Goal: Transaction & Acquisition: Download file/media

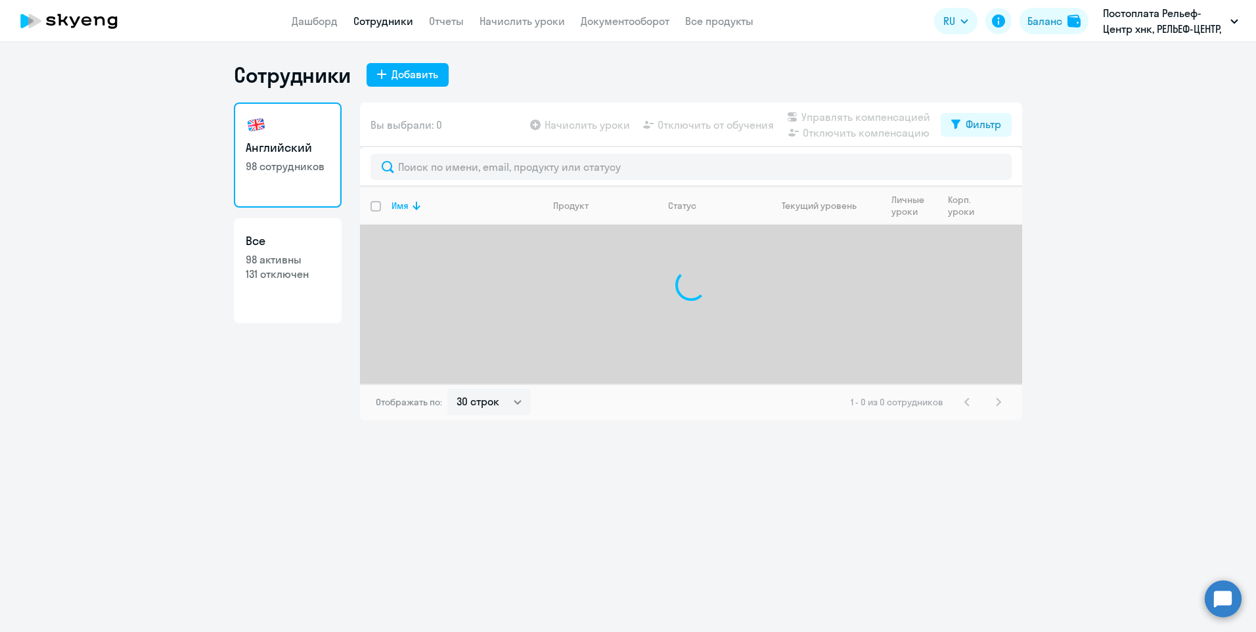
select select "30"
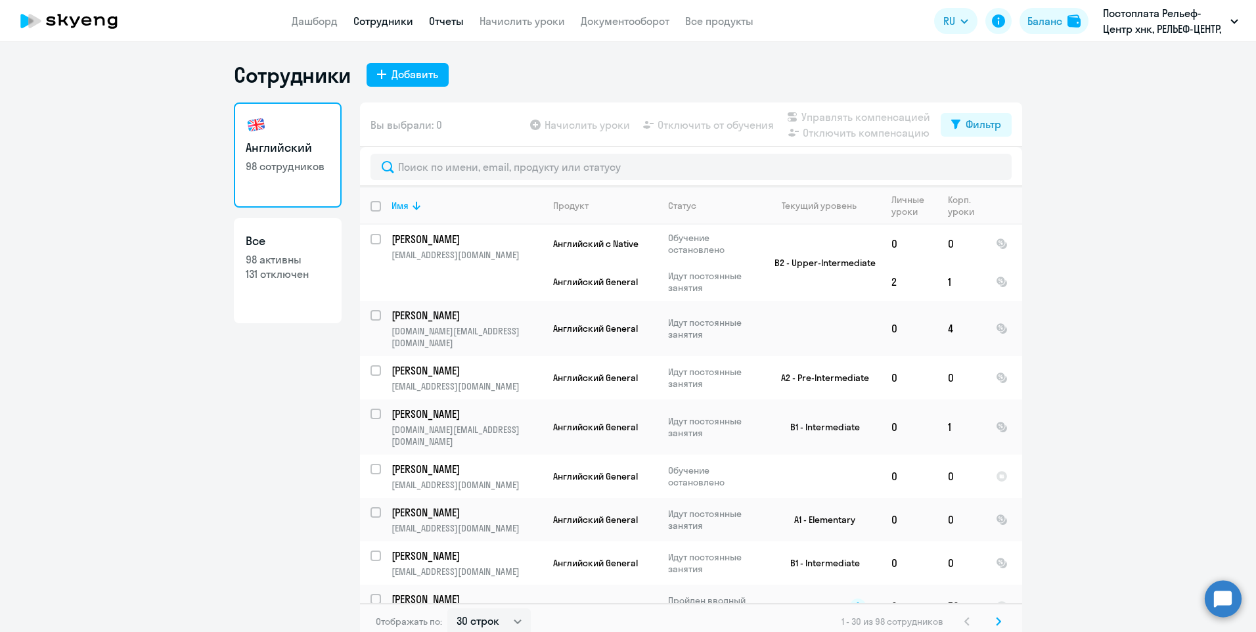
click at [438, 23] on link "Отчеты" at bounding box center [446, 20] width 35 height 13
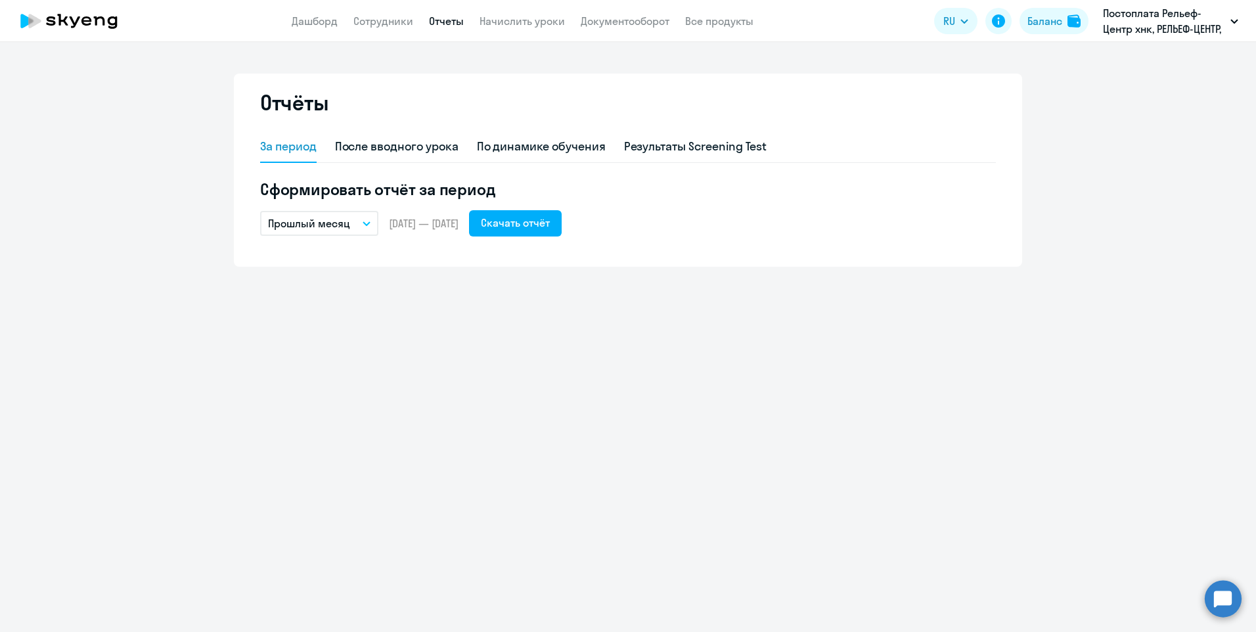
click at [356, 224] on button "Прошлый месяц" at bounding box center [319, 223] width 118 height 25
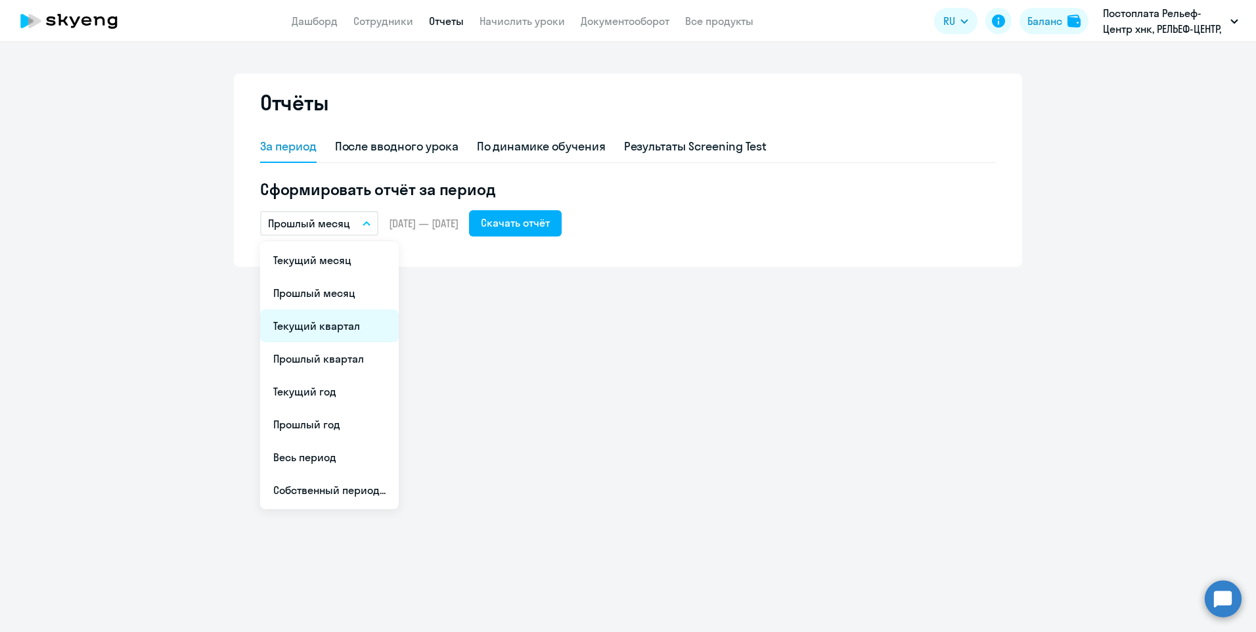
click at [361, 328] on li "Текущий квартал" at bounding box center [329, 325] width 139 height 33
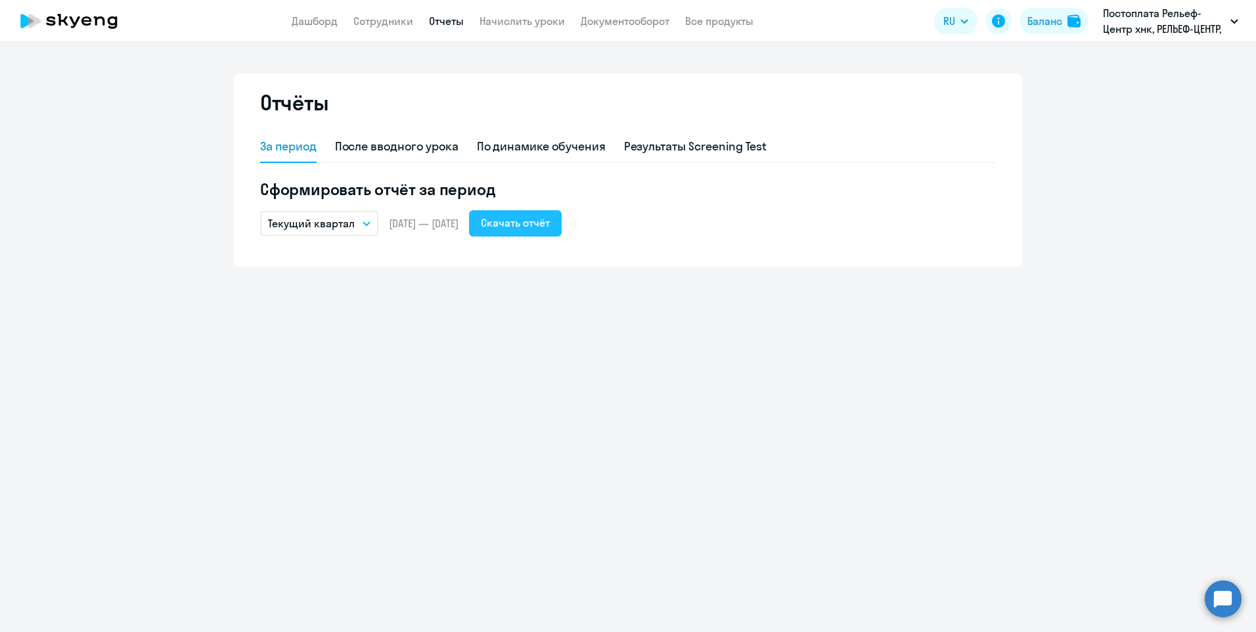
click at [531, 225] on div "Скачать отчёт" at bounding box center [515, 223] width 69 height 16
click at [363, 21] on link "Сотрудники" at bounding box center [383, 20] width 60 height 13
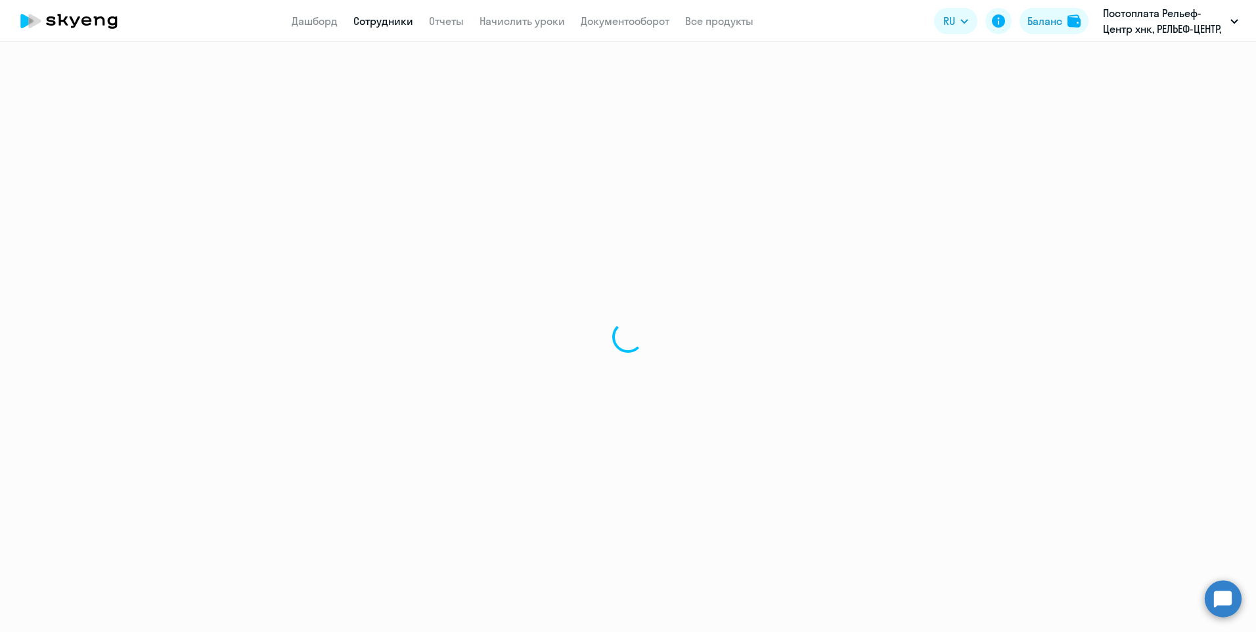
select select "30"
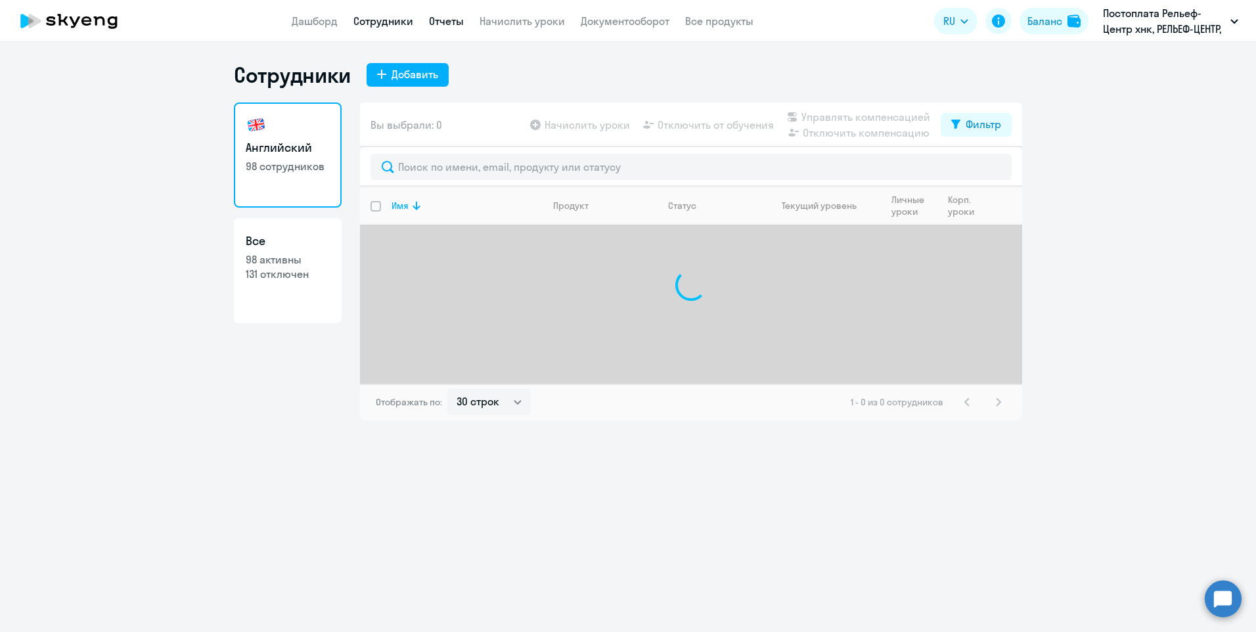
click at [446, 19] on link "Отчеты" at bounding box center [446, 20] width 35 height 13
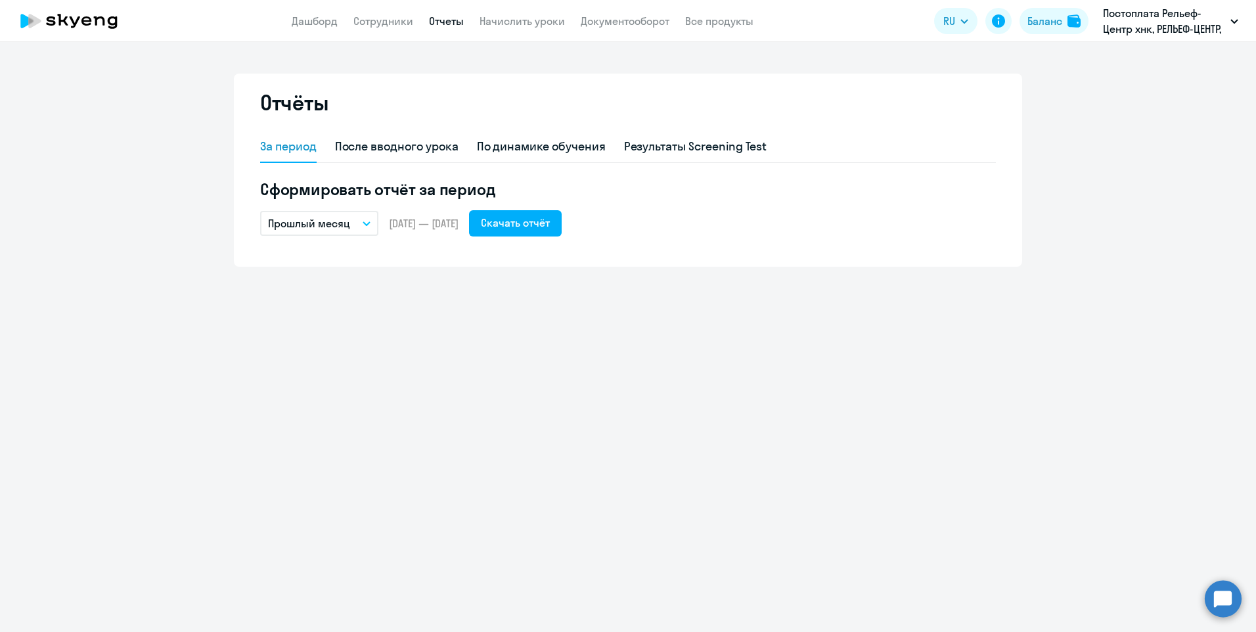
click at [362, 219] on button "Прошлый месяц" at bounding box center [319, 223] width 118 height 25
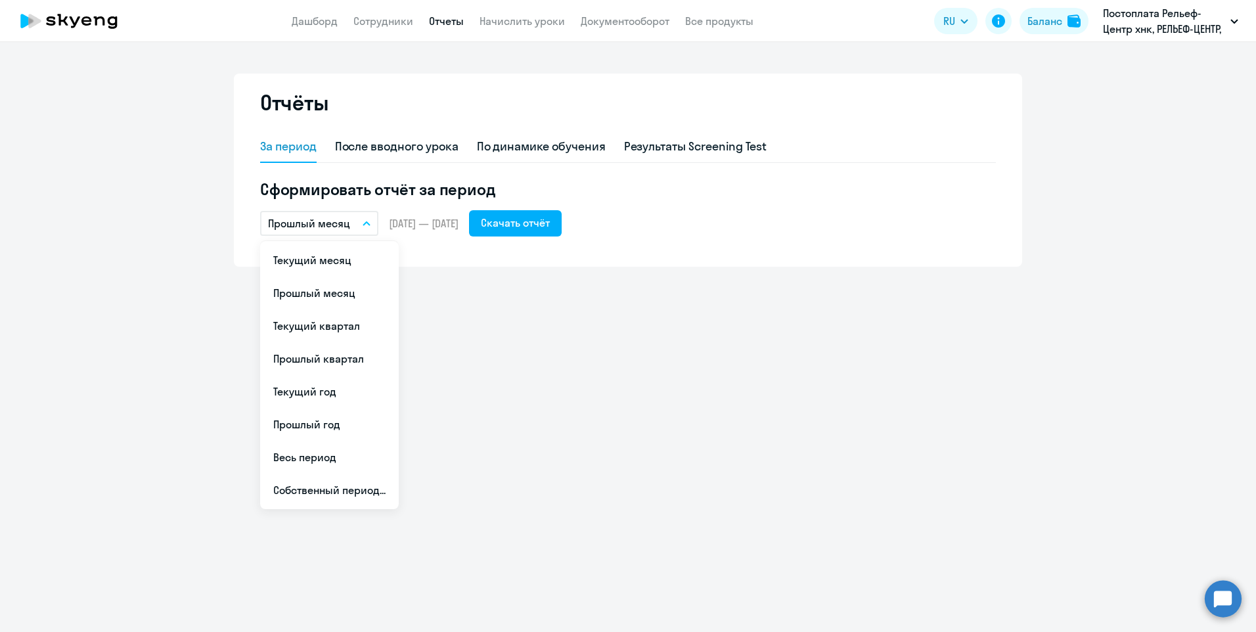
click at [462, 280] on div "Отчёты За период После вводного урока По динамике обучения Результаты Screening…" at bounding box center [628, 337] width 1256 height 590
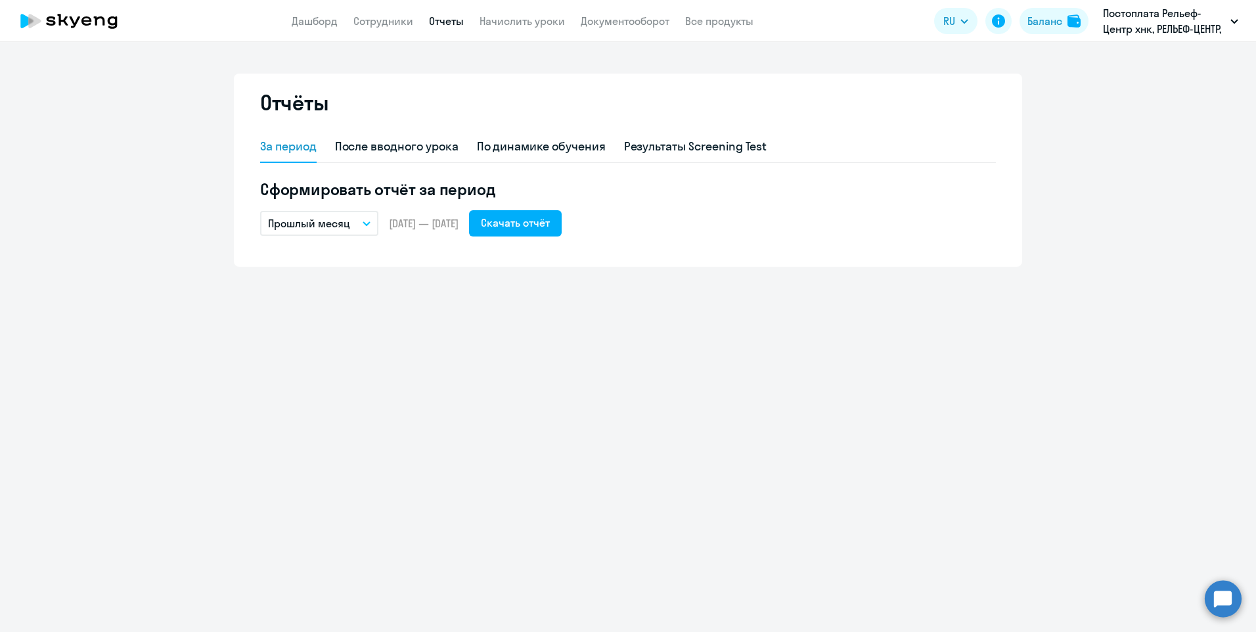
click at [344, 216] on p "Прошлый месяц" at bounding box center [309, 223] width 82 height 16
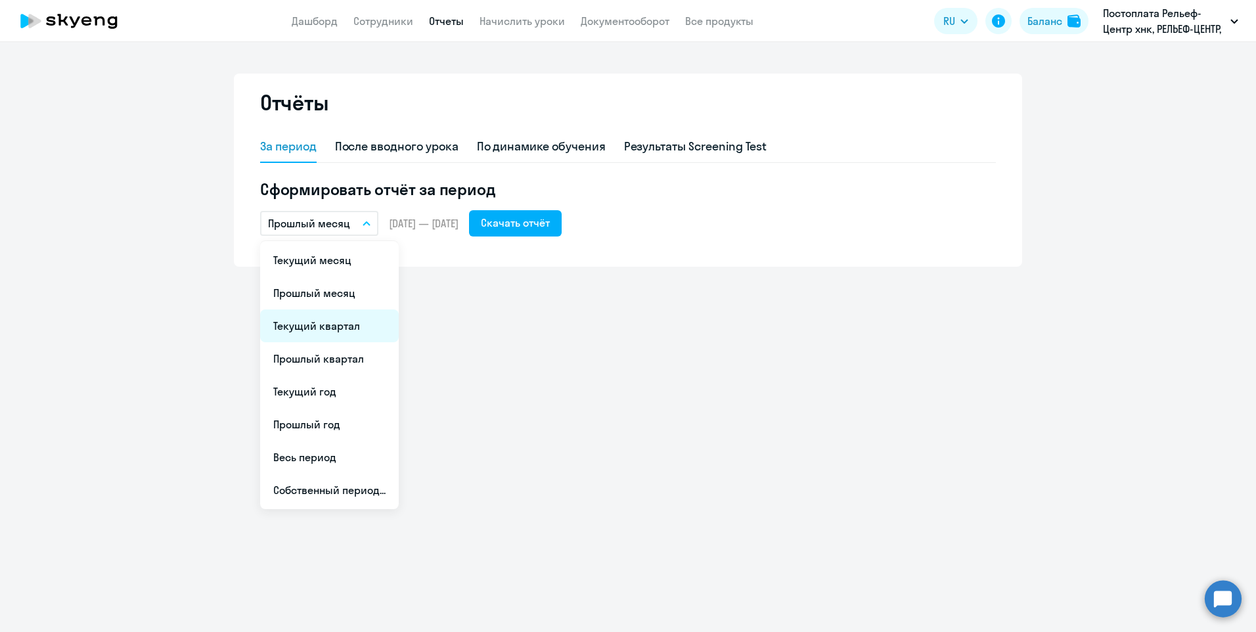
click at [385, 326] on li "Текущий квартал" at bounding box center [329, 325] width 139 height 33
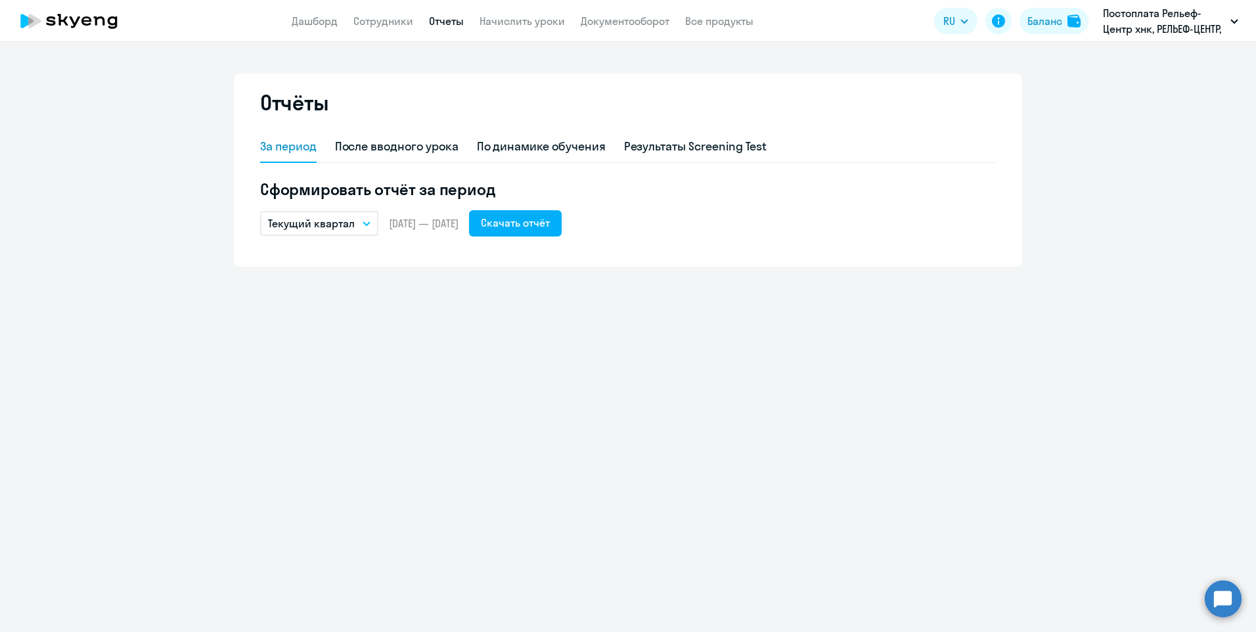
click at [637, 37] on app-header "Дашборд Сотрудники Отчеты Начислить уроки Документооборот Все продукты Дашборд …" at bounding box center [628, 21] width 1256 height 42
click at [641, 26] on link "Документооборот" at bounding box center [625, 20] width 89 height 13
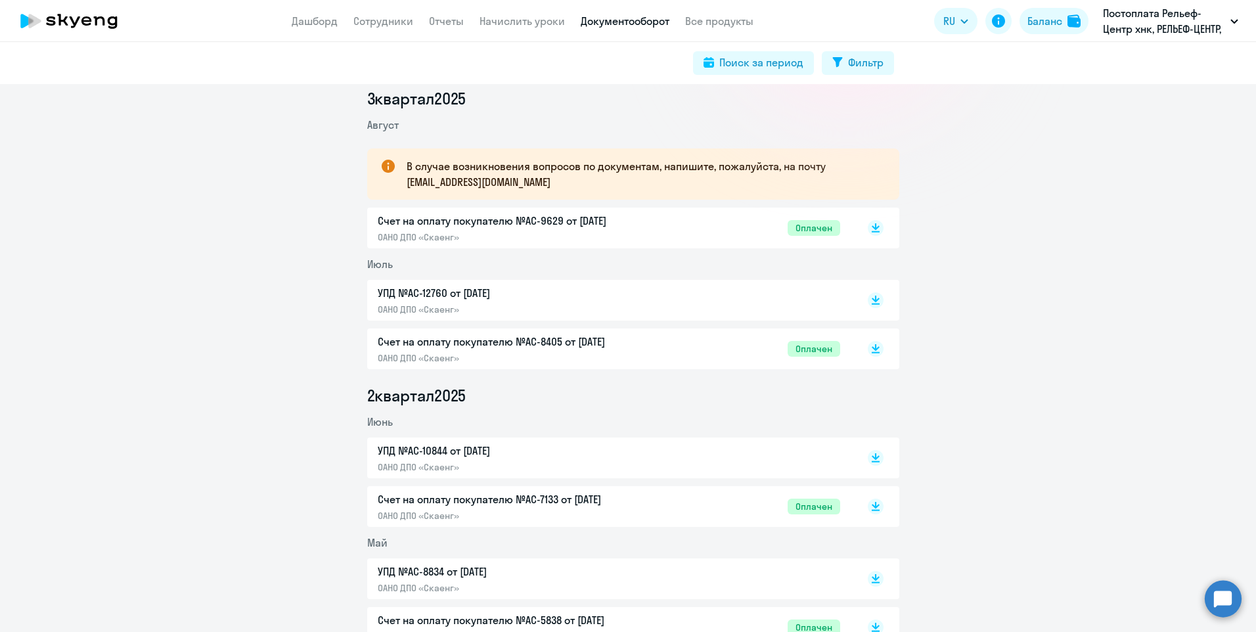
scroll to position [197, 0]
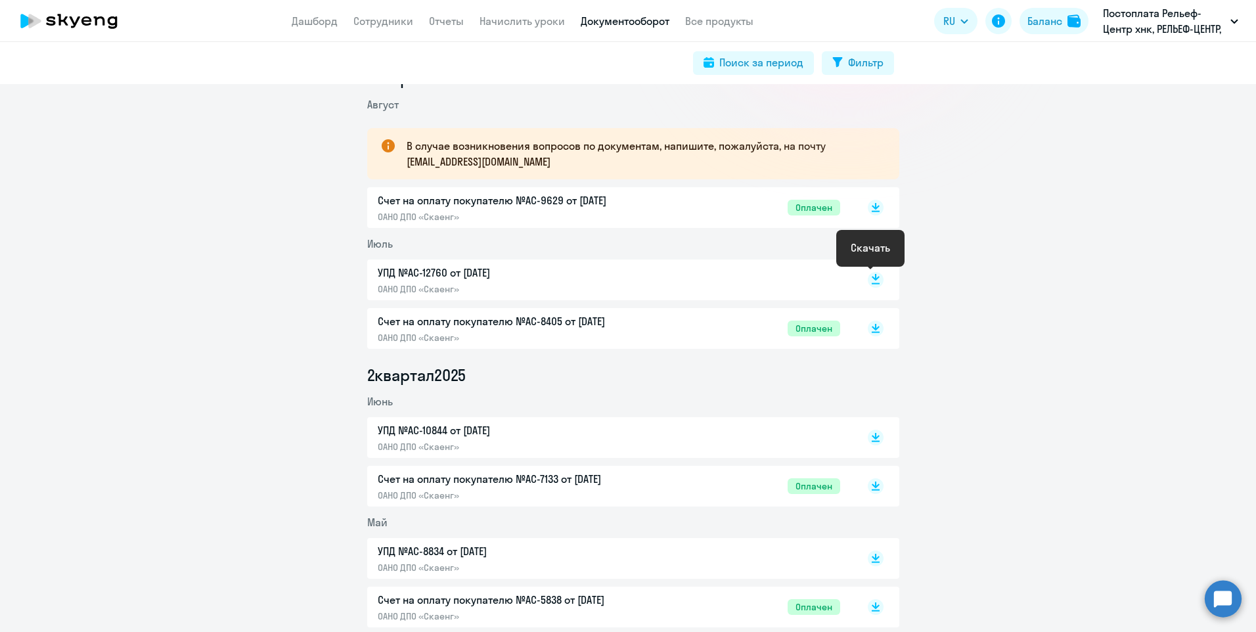
click at [868, 282] on rect at bounding box center [876, 280] width 16 height 16
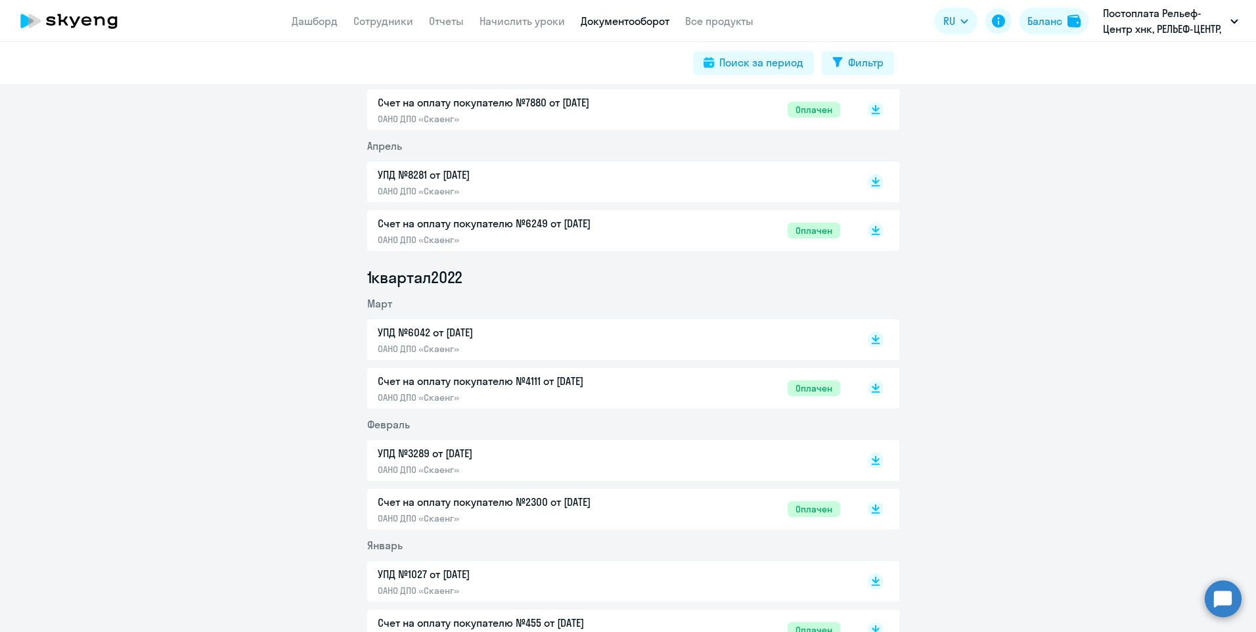
scroll to position [5341, 0]
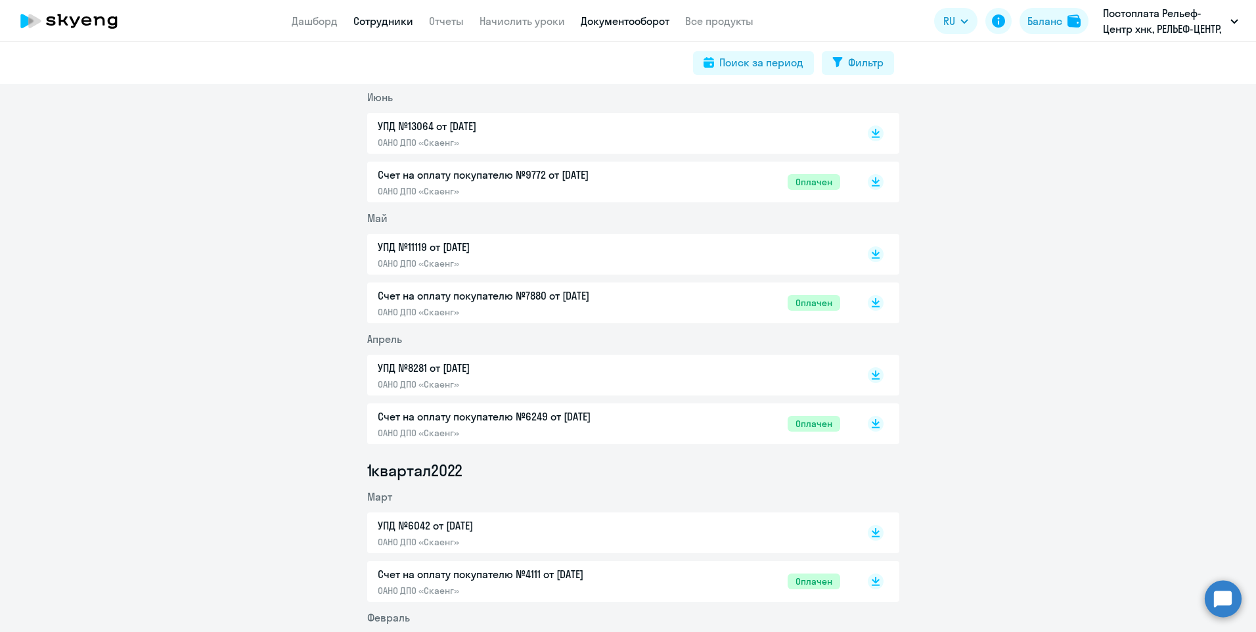
click at [395, 27] on link "Сотрудники" at bounding box center [383, 20] width 60 height 13
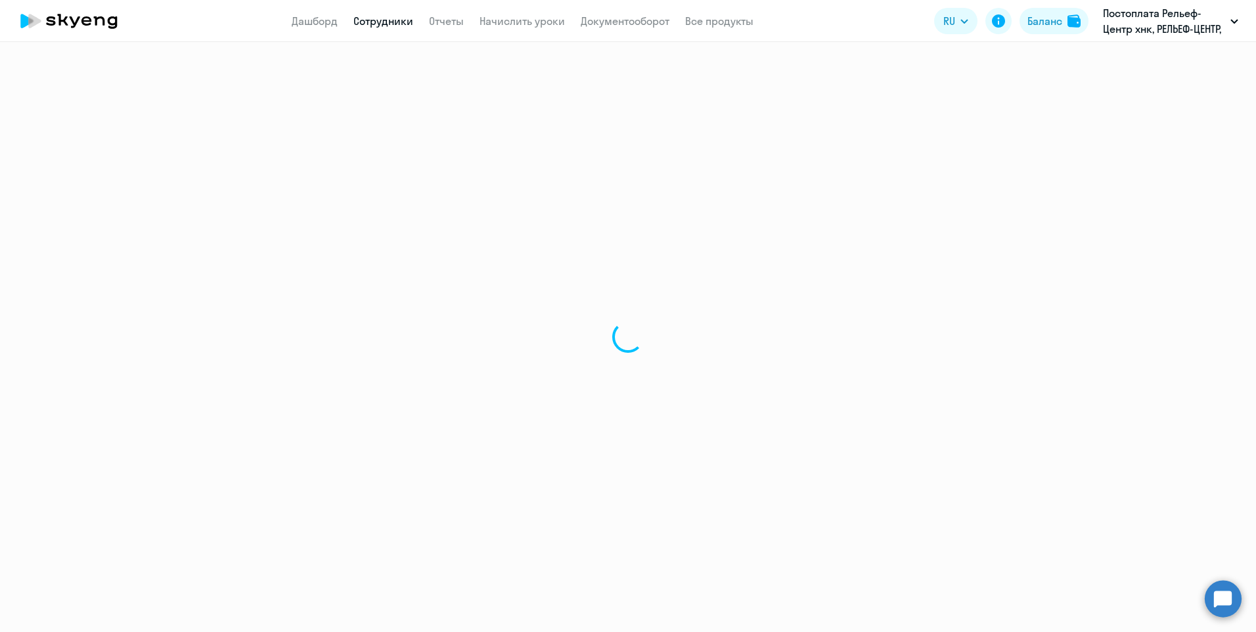
select select "30"
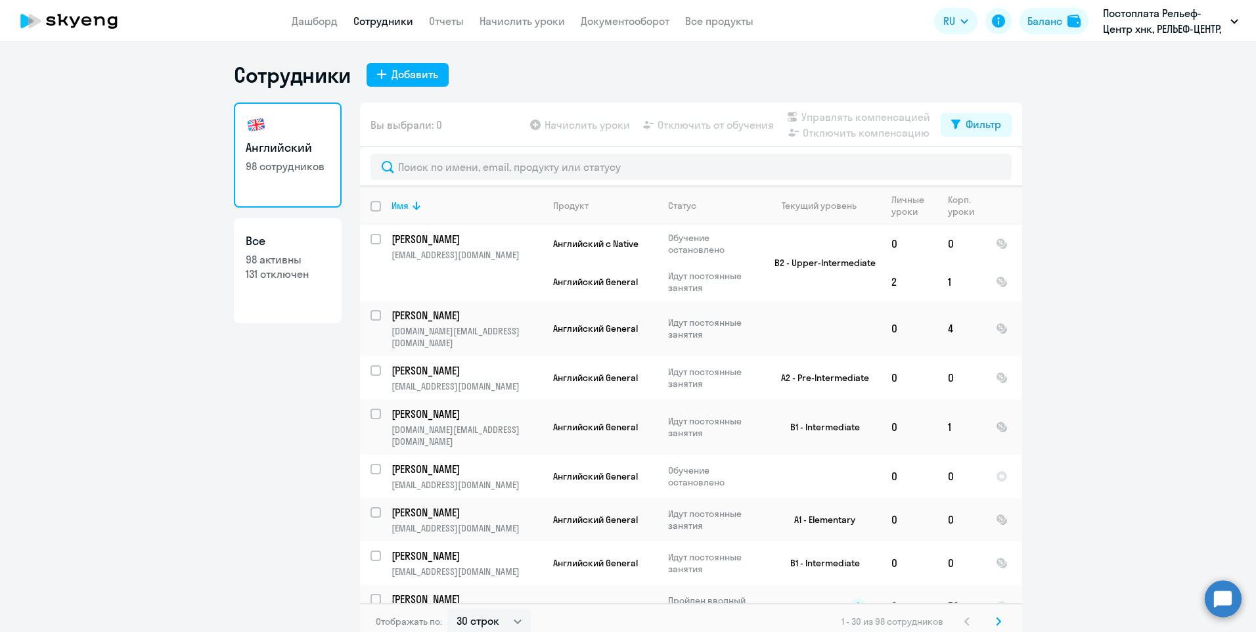
click at [282, 369] on div "Английский 98 сотрудников Все 98 активны 131 отключен" at bounding box center [288, 366] width 108 height 529
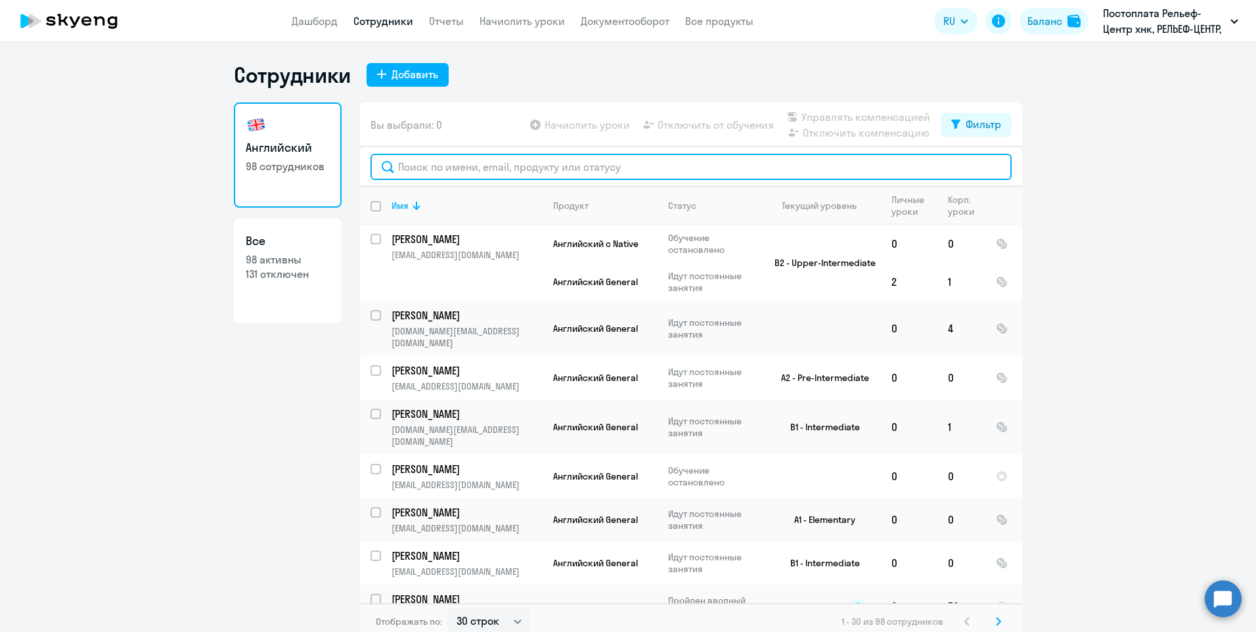
click at [469, 166] on input "text" at bounding box center [690, 167] width 641 height 26
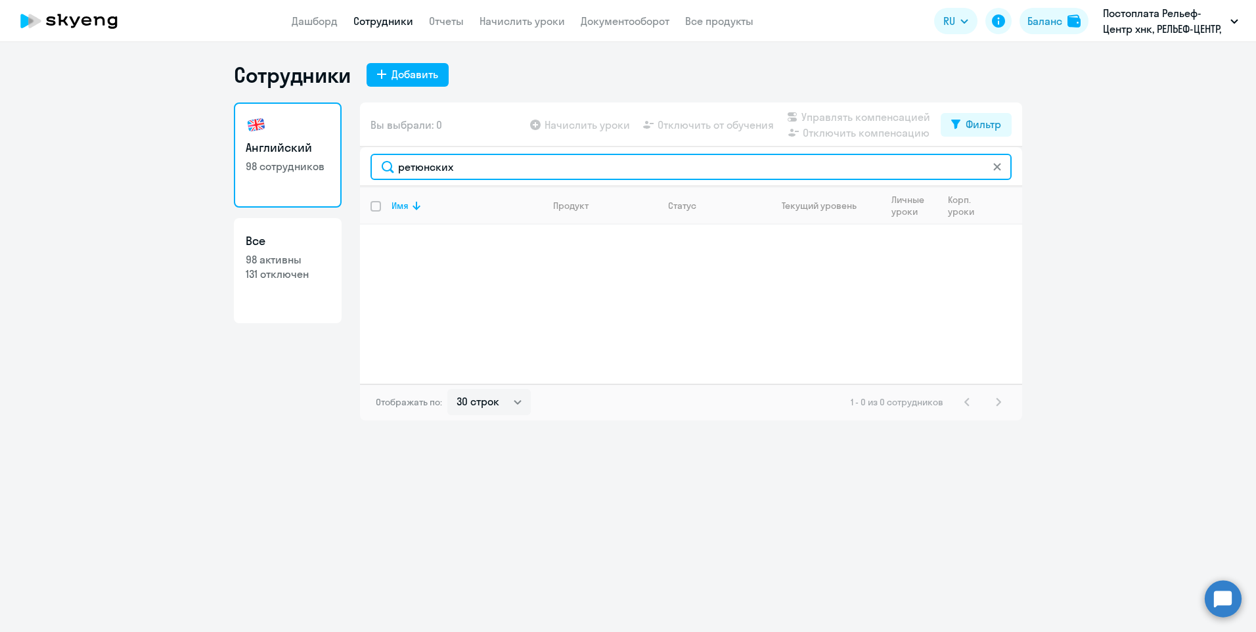
type input "ретюнских"
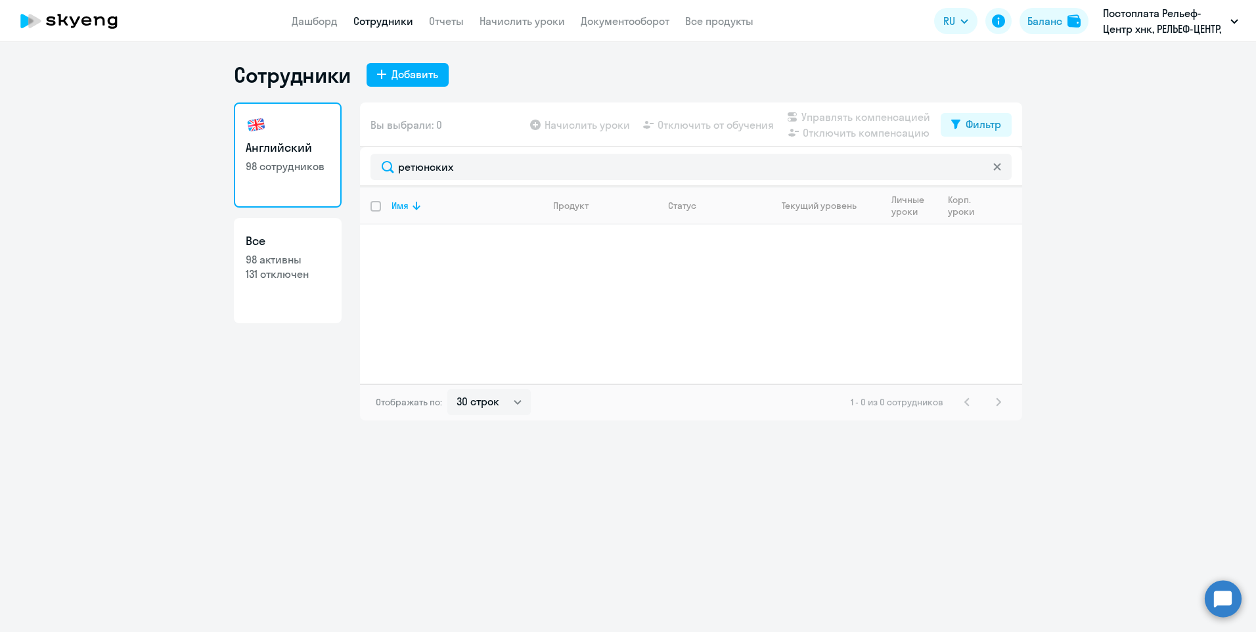
click at [309, 267] on p "131 отключен" at bounding box center [288, 274] width 84 height 14
select select "30"
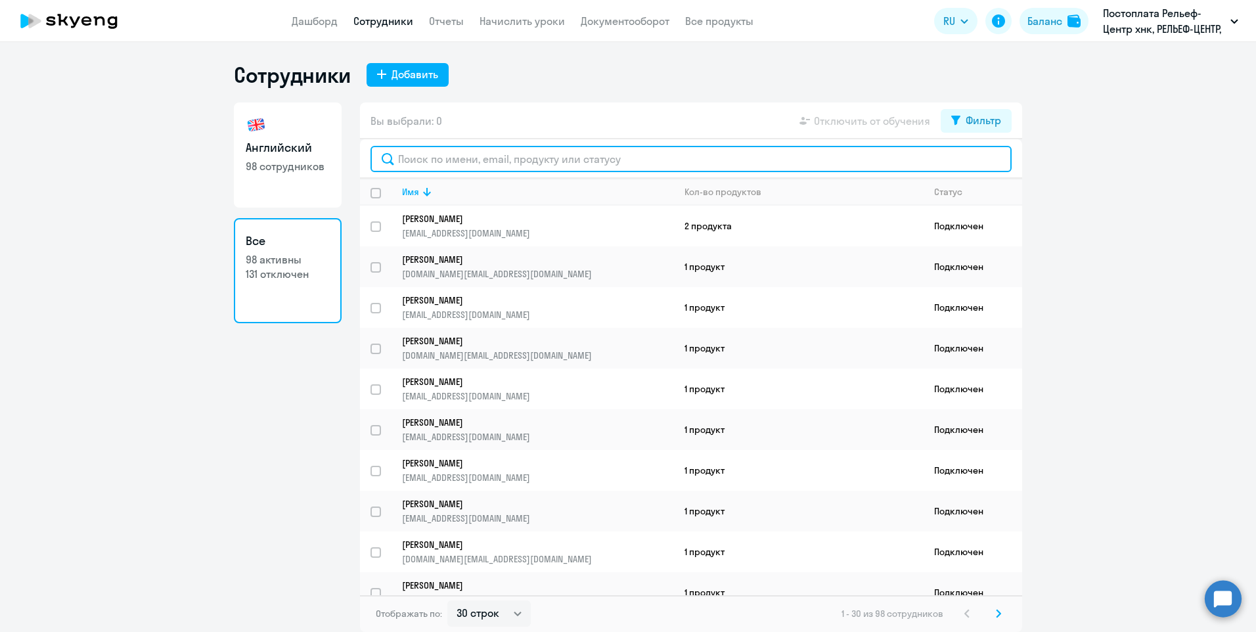
click at [527, 154] on input "text" at bounding box center [690, 159] width 641 height 26
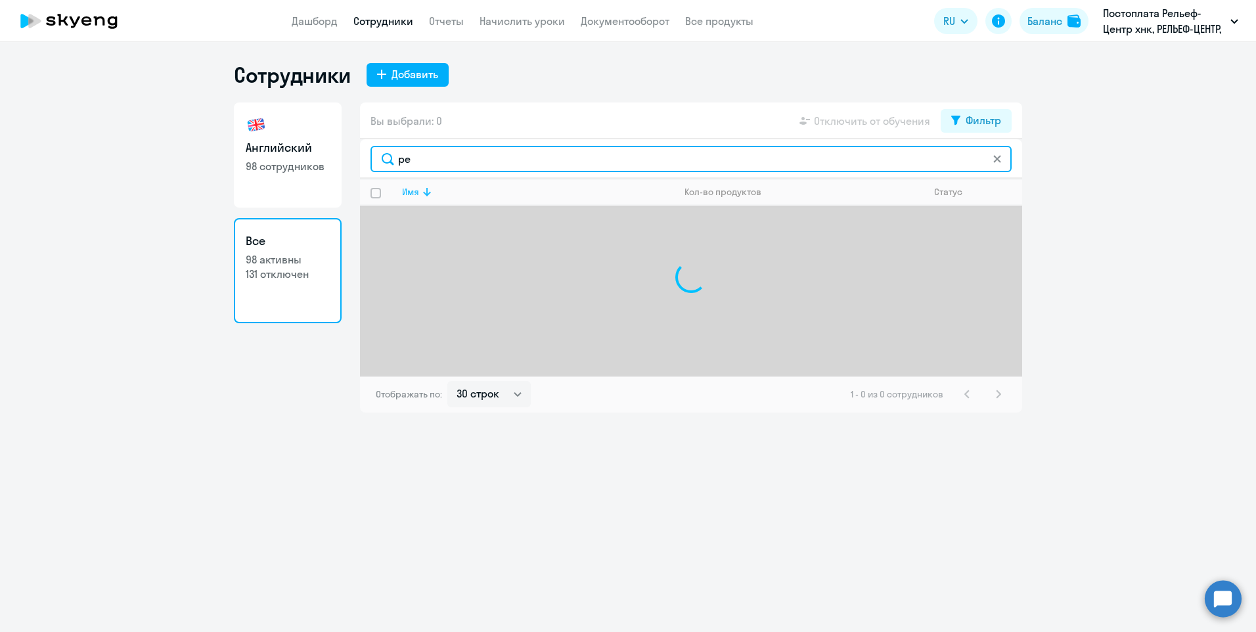
type input "р"
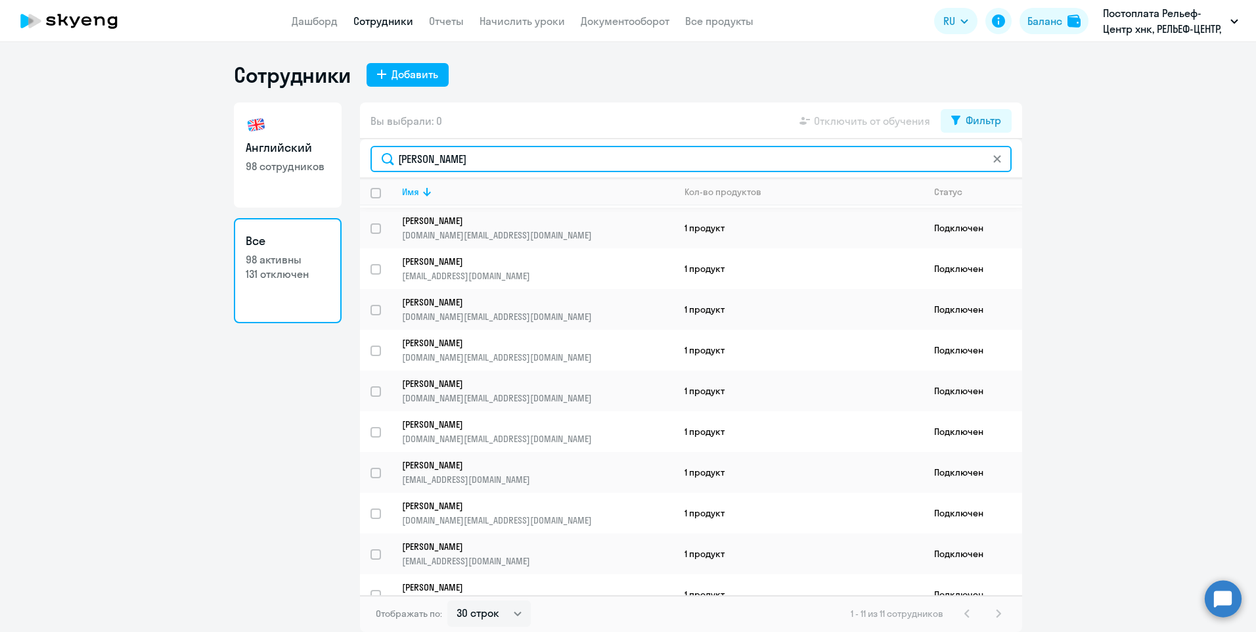
scroll to position [58, 0]
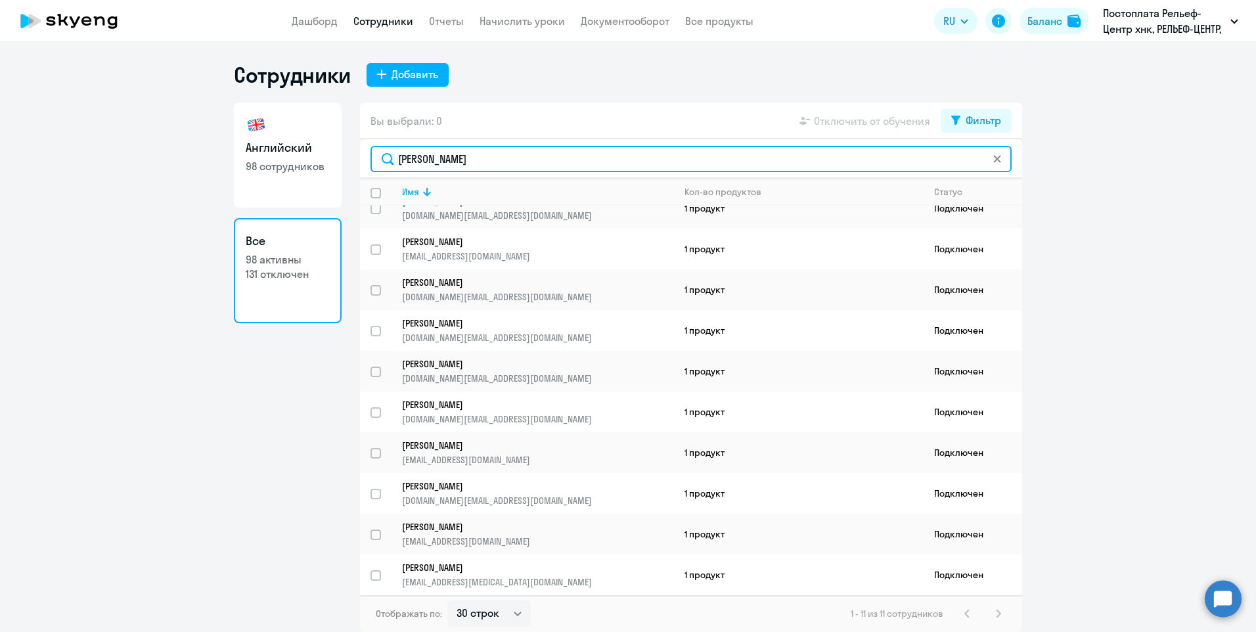
type input "[PERSON_NAME]"
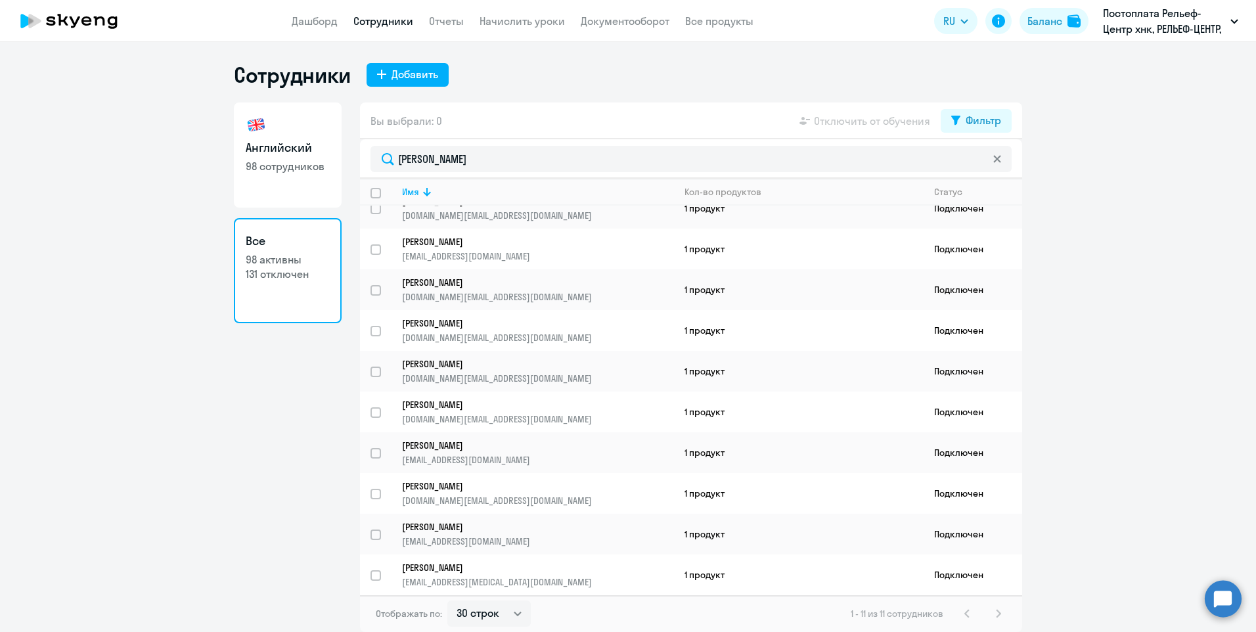
click at [998, 618] on div "1 - 11 из 11 сотрудников" at bounding box center [928, 613] width 156 height 16
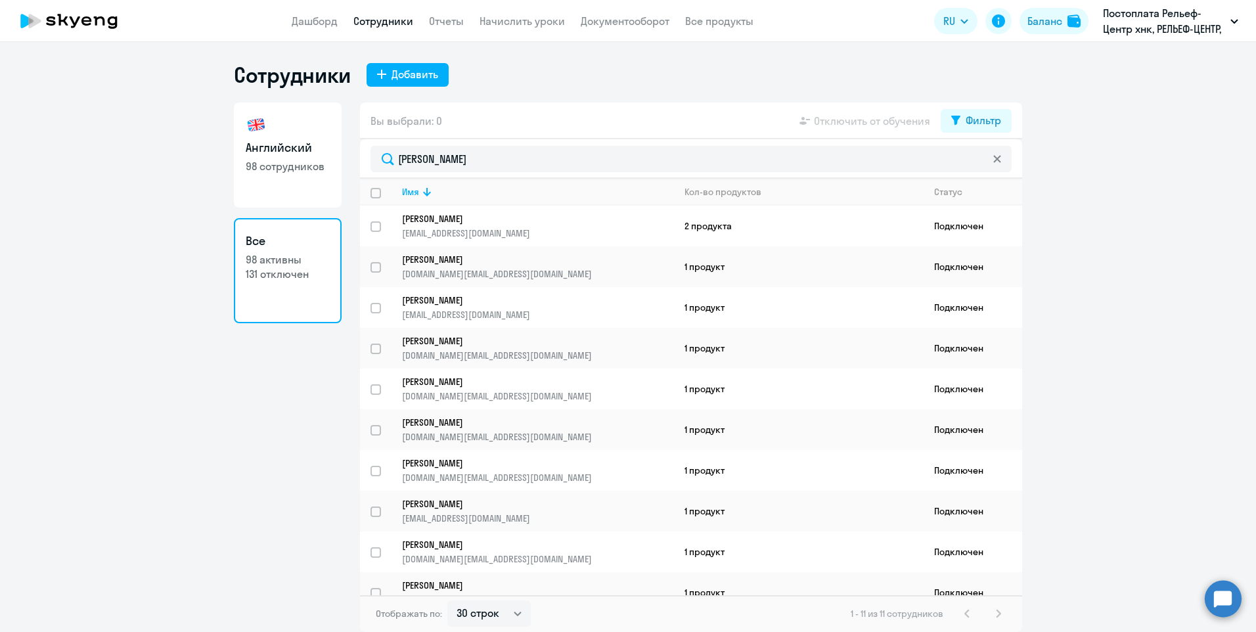
click at [466, 98] on div "Сотрудники Добавить Английский 98 сотрудников Все 98 активны 131 отключен Вы вы…" at bounding box center [628, 347] width 788 height 570
